Goal: Transaction & Acquisition: Obtain resource

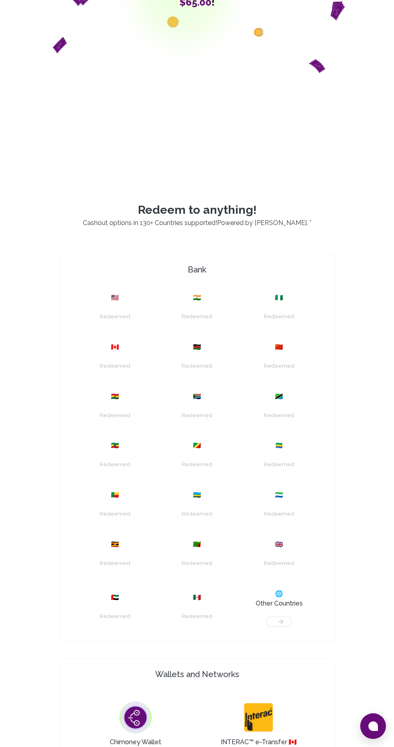
scroll to position [189, 0]
click at [287, 322] on div "Redeemed" at bounding box center [279, 312] width 72 height 20
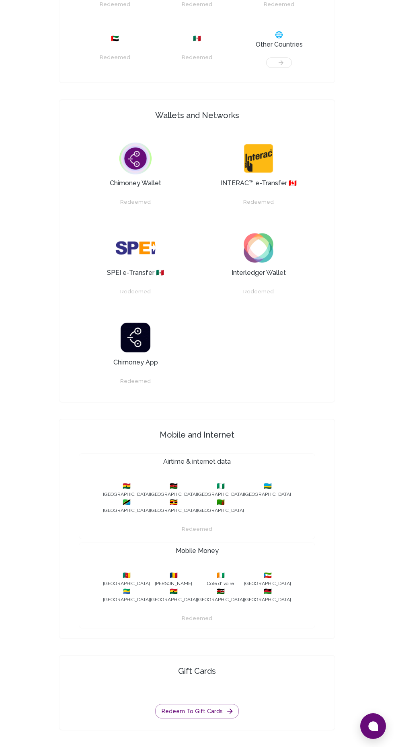
scroll to position [788, 0]
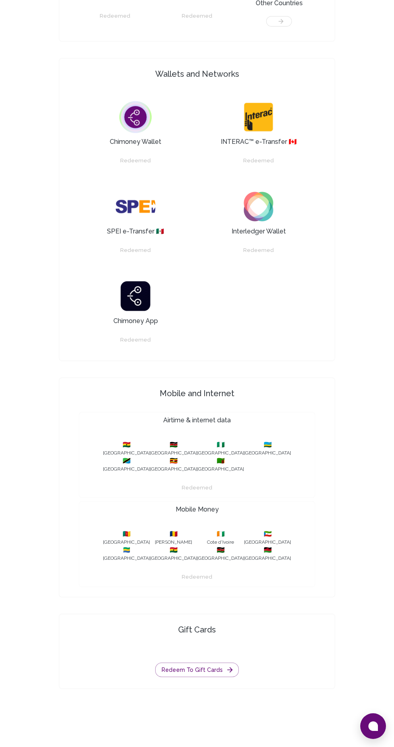
click at [379, 739] on button at bounding box center [373, 726] width 26 height 26
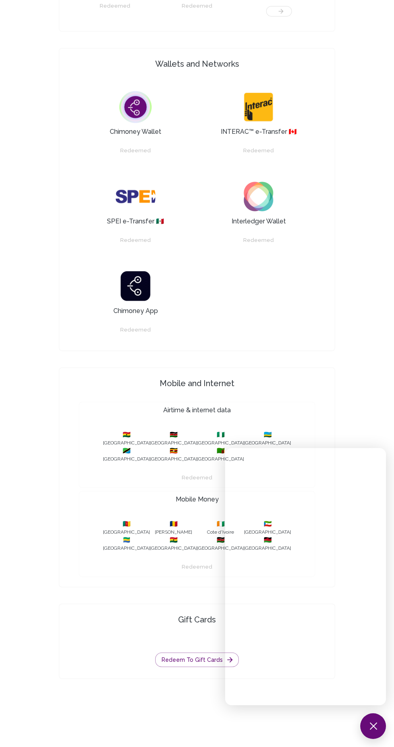
scroll to position [814, 0]
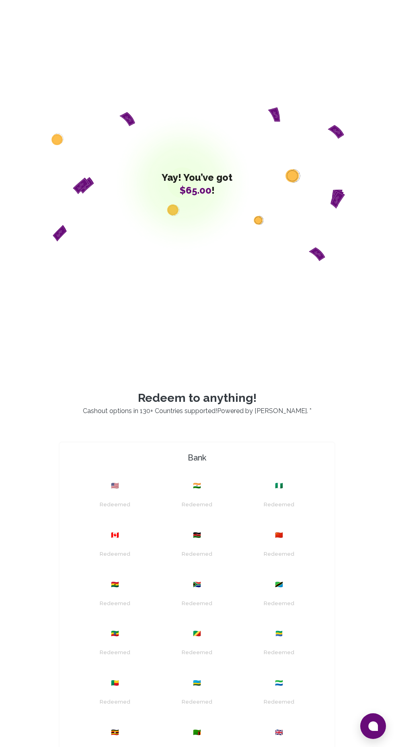
click at [286, 491] on div "🇳🇬" at bounding box center [279, 486] width 72 height 10
click at [280, 511] on div "Redeemed" at bounding box center [279, 501] width 72 height 20
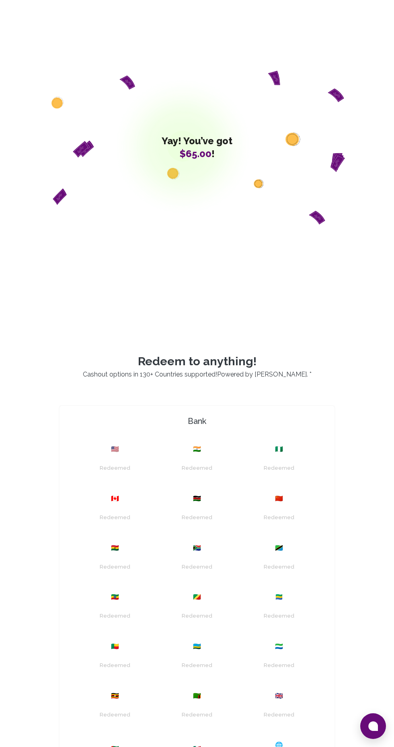
scroll to position [44, 0]
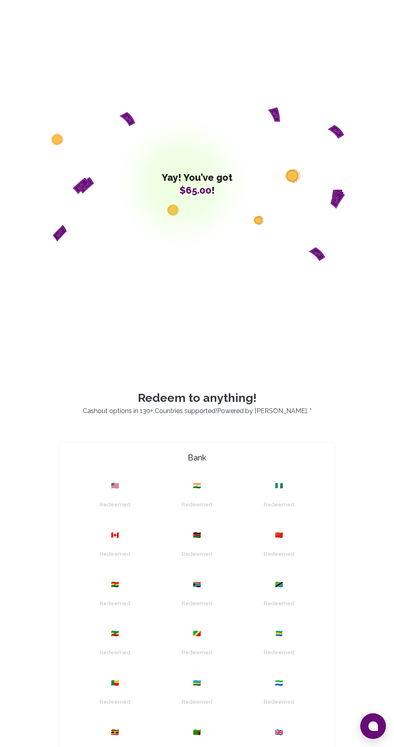
scroll to position [213, 0]
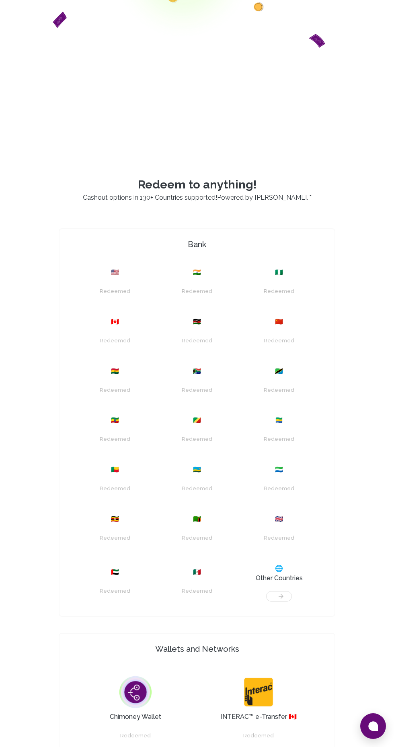
click at [377, 733] on button at bounding box center [373, 726] width 26 height 26
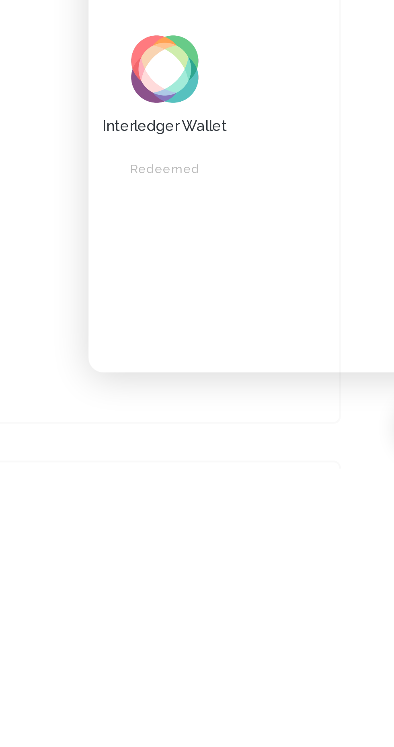
scroll to position [422, 0]
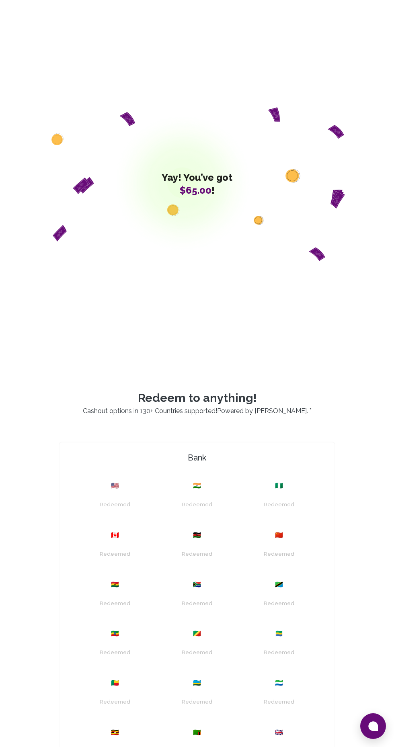
click at [373, 726] on icon at bounding box center [373, 726] width 10 height 10
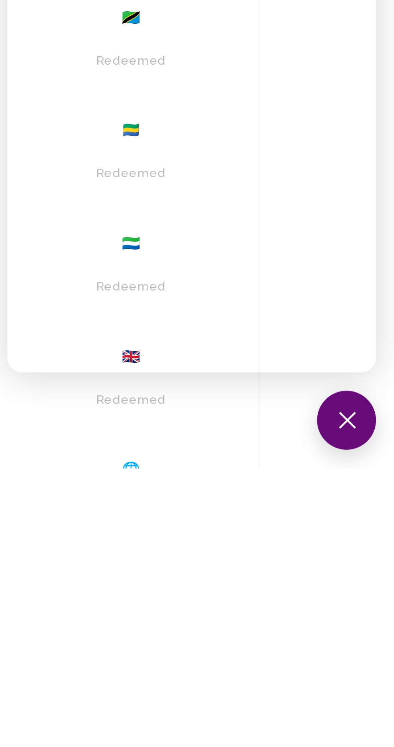
scroll to position [34, 0]
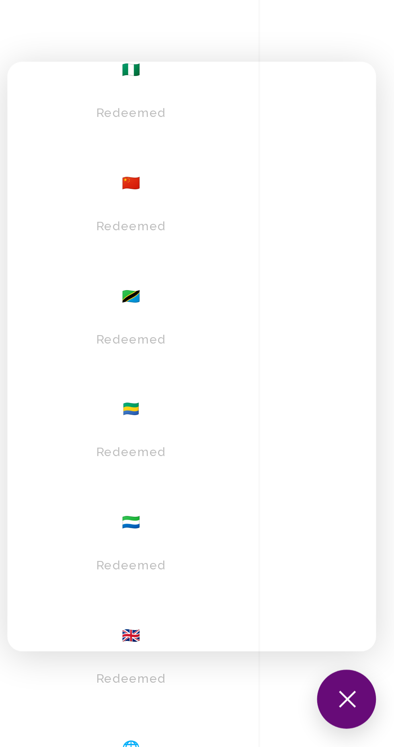
click at [368, 724] on button at bounding box center [373, 726] width 26 height 26
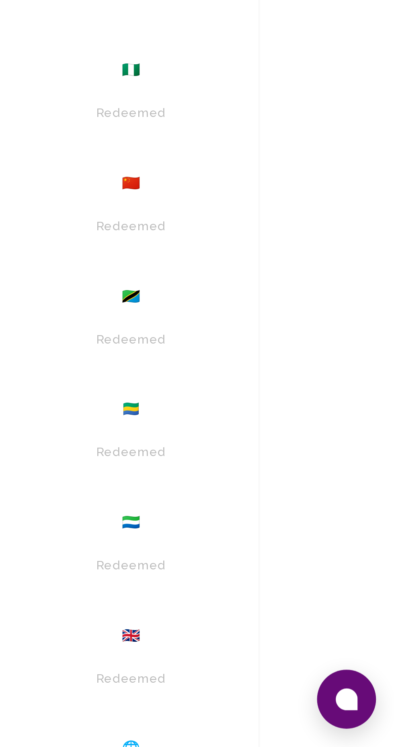
click at [370, 726] on icon at bounding box center [373, 726] width 10 height 10
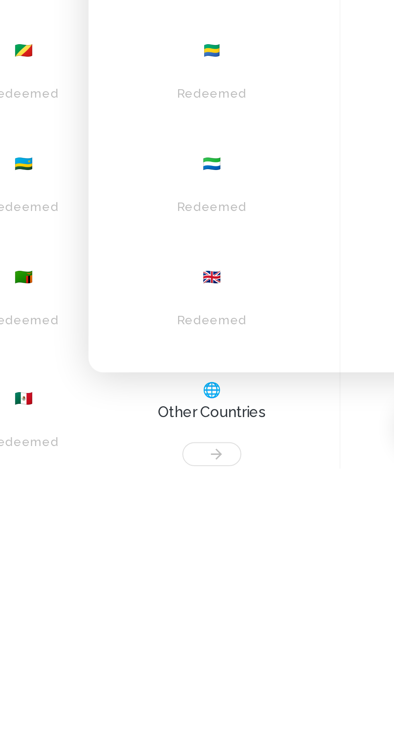
scroll to position [69, 0]
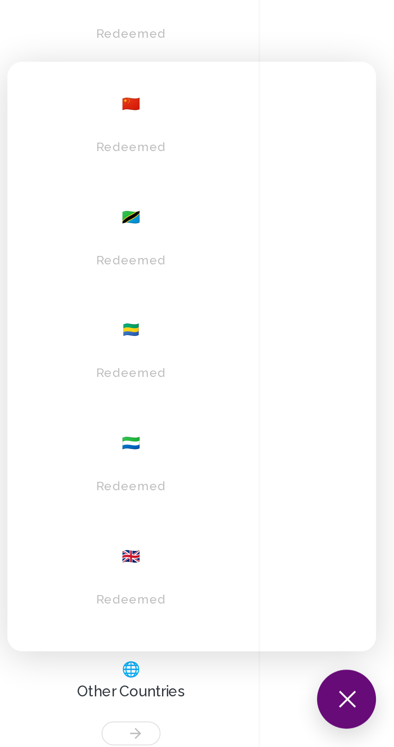
click at [373, 724] on button at bounding box center [373, 726] width 26 height 26
